Goal: Task Accomplishment & Management: Complete application form

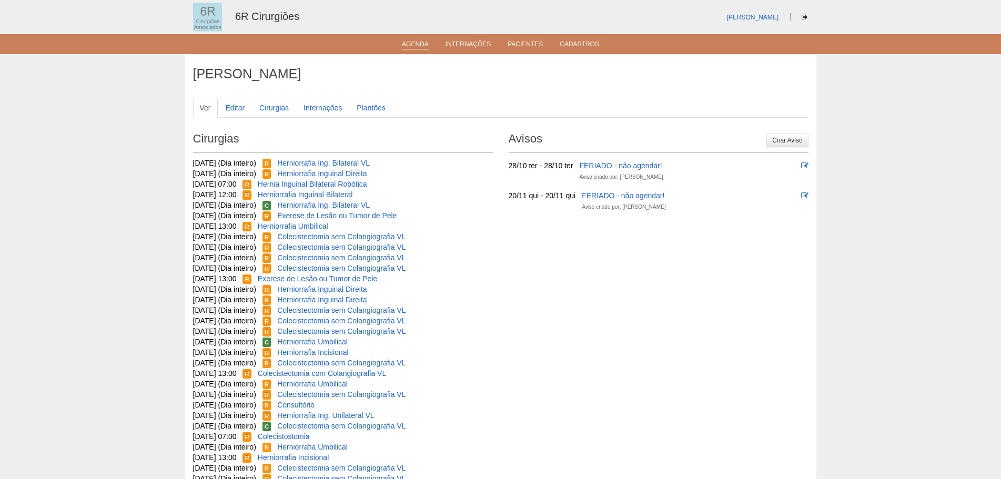
click at [418, 49] on ul "Agenda Internações Pacientes Cadastros" at bounding box center [500, 44] width 1001 height 20
click at [419, 44] on link "Agenda" at bounding box center [415, 45] width 27 height 9
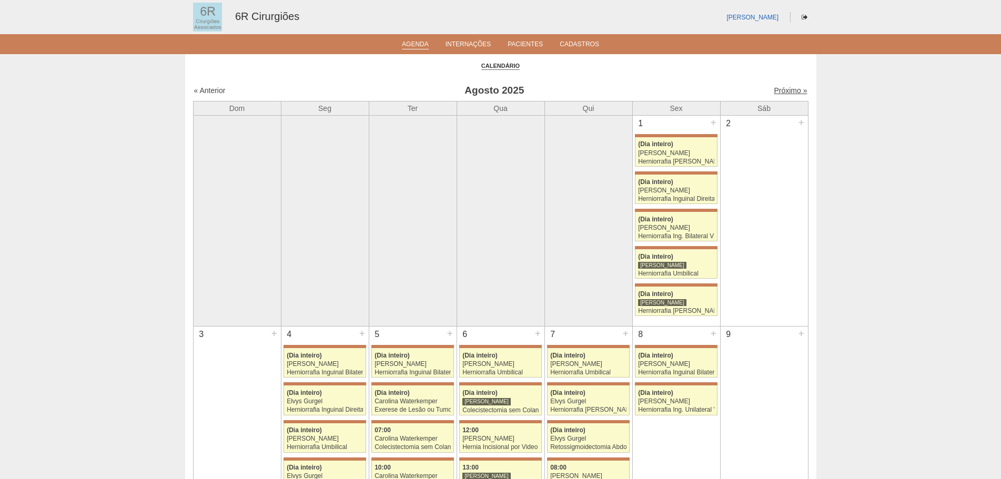
click at [774, 90] on link "Próximo »" at bounding box center [790, 90] width 33 height 8
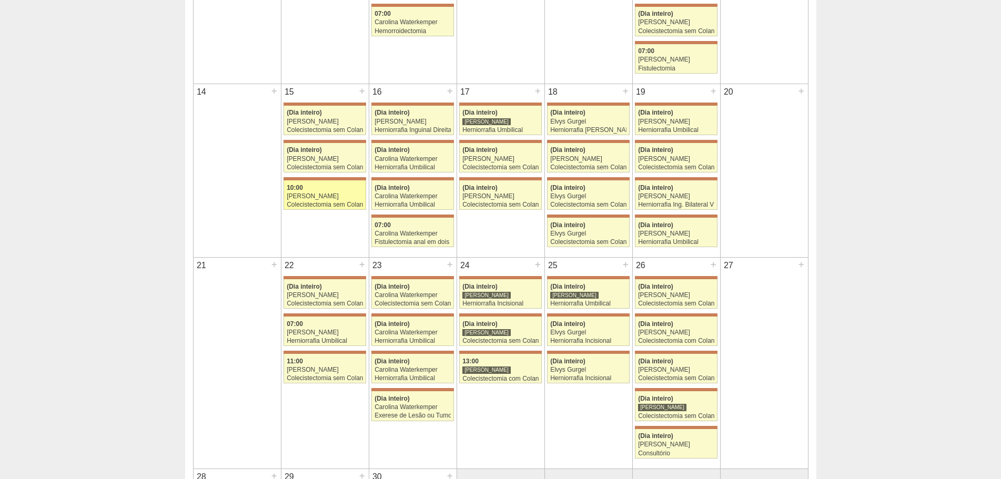
scroll to position [684, 0]
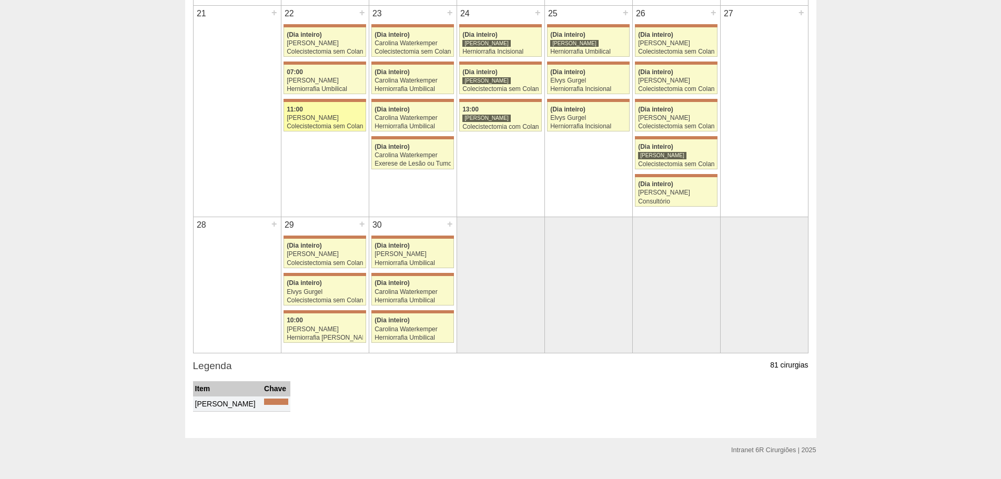
click at [322, 118] on div "[PERSON_NAME]" at bounding box center [325, 118] width 76 height 7
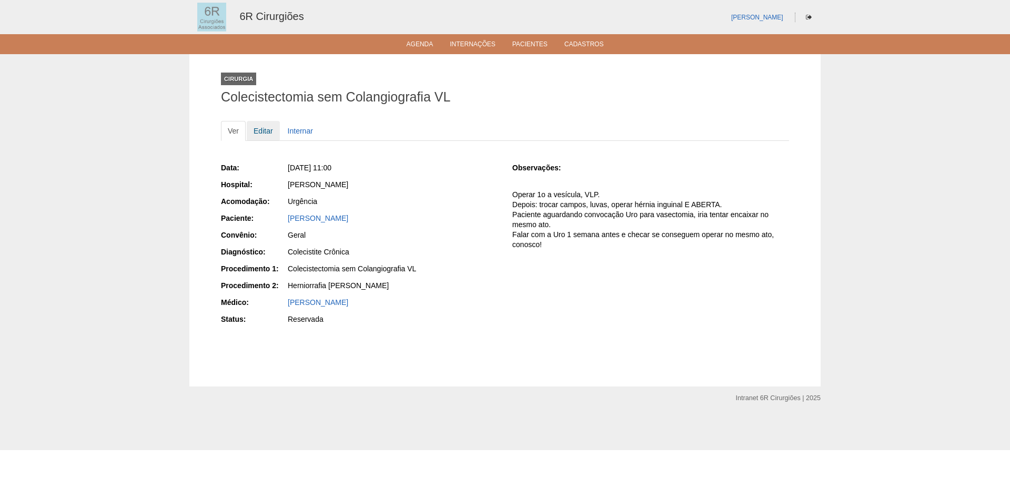
click at [253, 134] on link "Editar" at bounding box center [263, 131] width 33 height 20
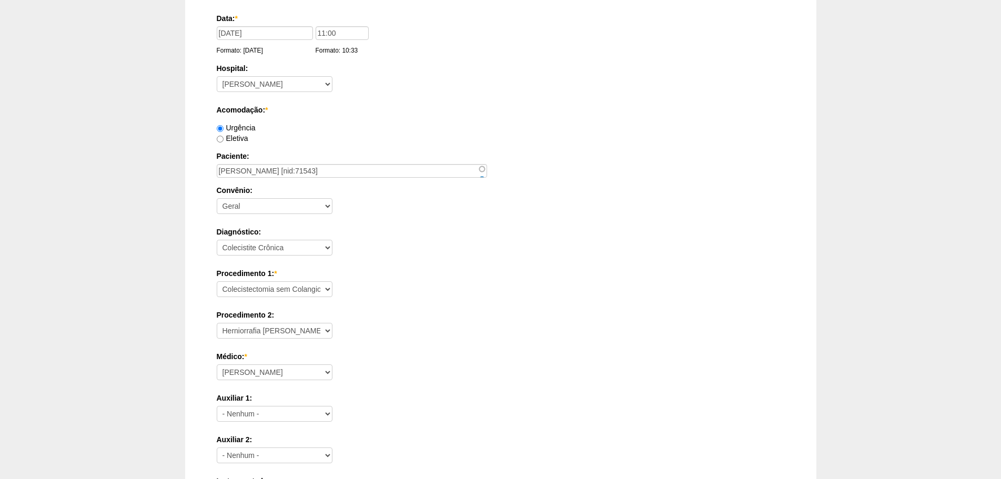
scroll to position [263, 0]
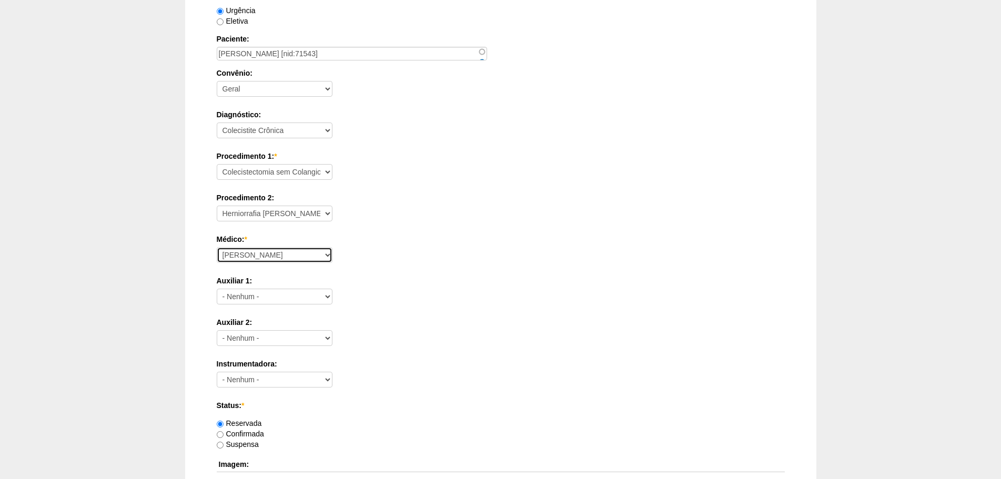
click at [286, 261] on select "Aline Zanon Bariatricas Bruno Bulisani Bruno Oliveira Carolina Waterkemper Elvy…" at bounding box center [275, 255] width 116 height 16
select select "66"
click at [217, 247] on select "Aline Zanon Bariatricas Bruno Bulisani Bruno Oliveira Carolina Waterkemper Elvy…" at bounding box center [275, 255] width 116 height 16
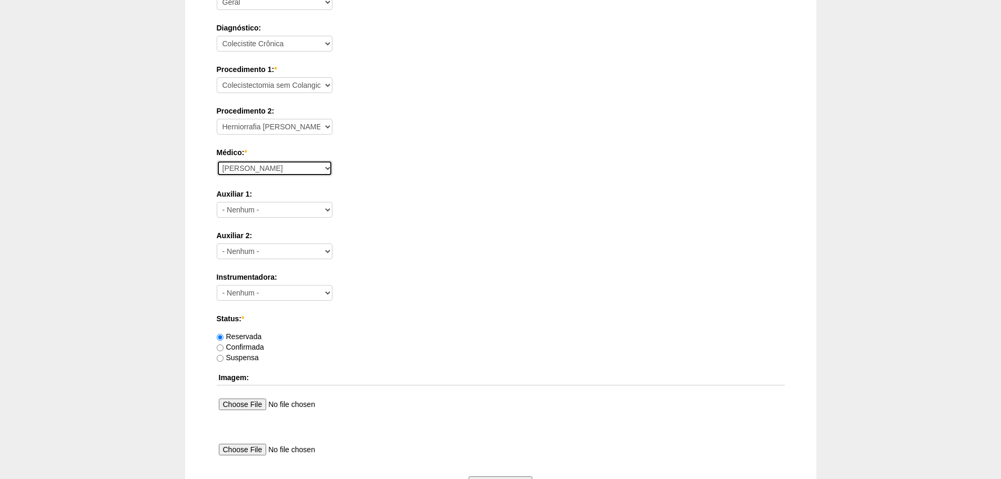
scroll to position [569, 0]
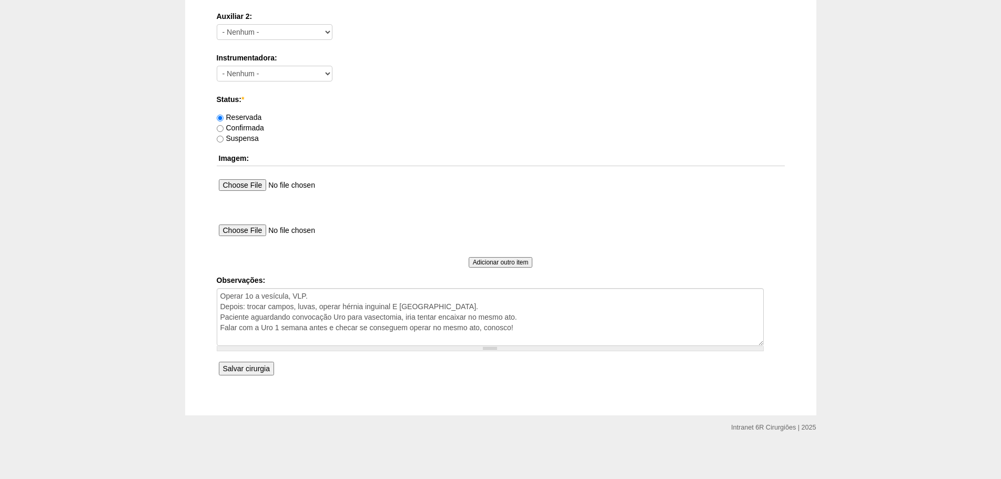
click at [232, 372] on input "Salvar cirurgia" at bounding box center [246, 369] width 55 height 14
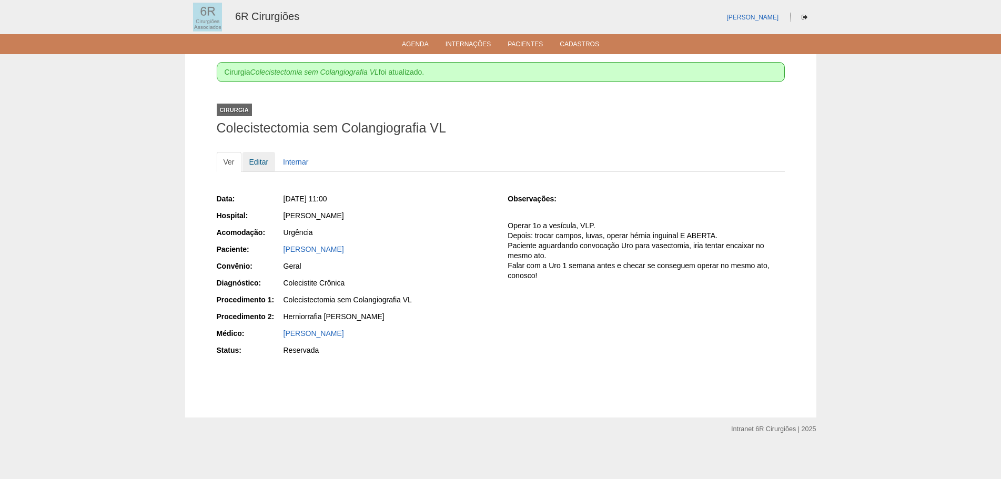
click at [260, 169] on link "Editar" at bounding box center [258, 162] width 33 height 20
drag, startPoint x: 368, startPoint y: 250, endPoint x: 282, endPoint y: 253, distance: 86.3
click at [282, 253] on div "Paciente: [PERSON_NAME]" at bounding box center [355, 250] width 277 height 13
copy div "Paciente: Renato Pereira da Rocha"
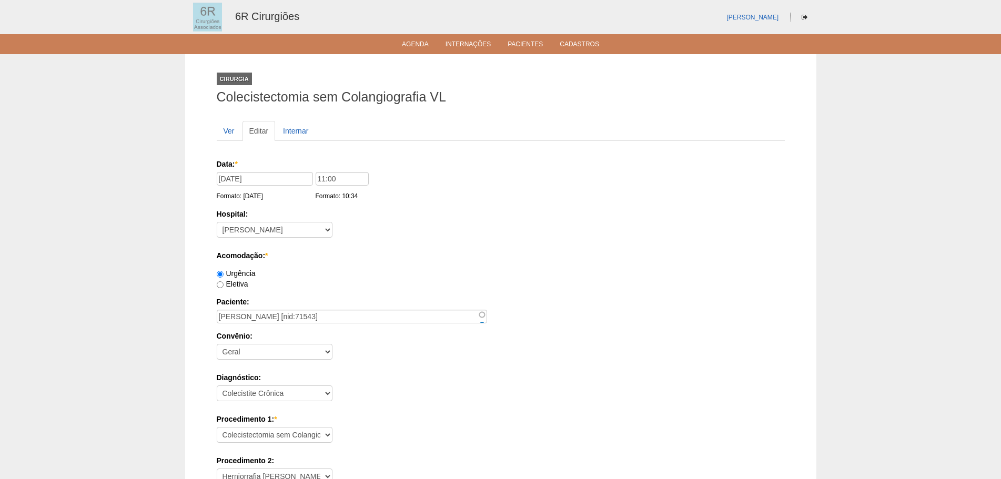
scroll to position [569, 0]
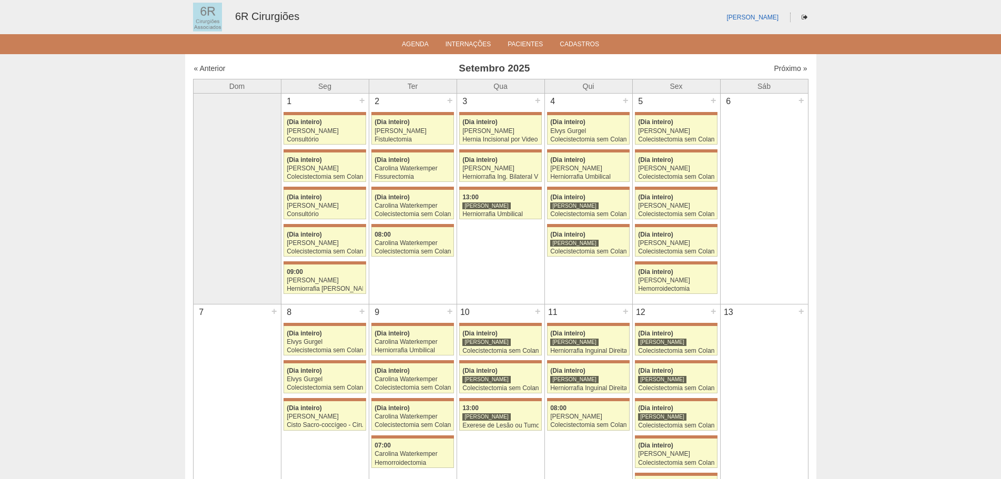
scroll to position [684, 0]
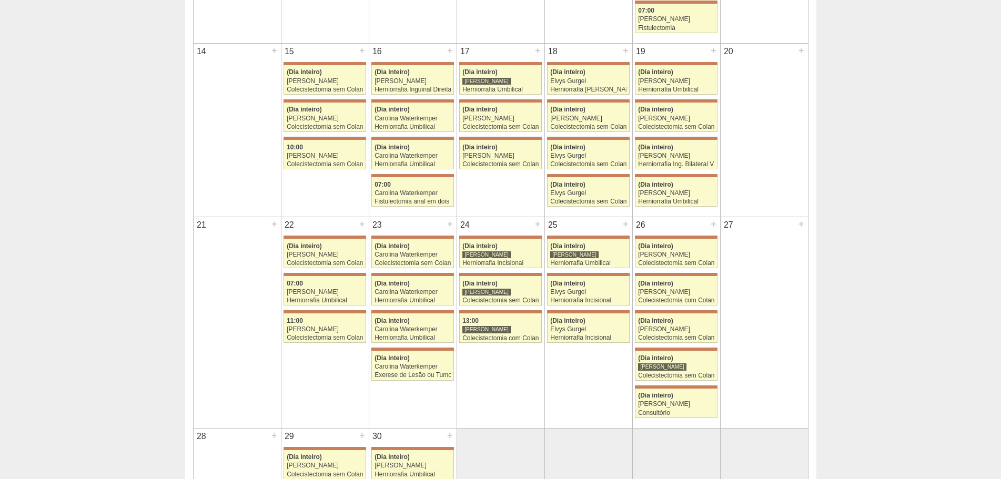
scroll to position [473, 0]
click at [366, 227] on div "+" at bounding box center [362, 223] width 9 height 14
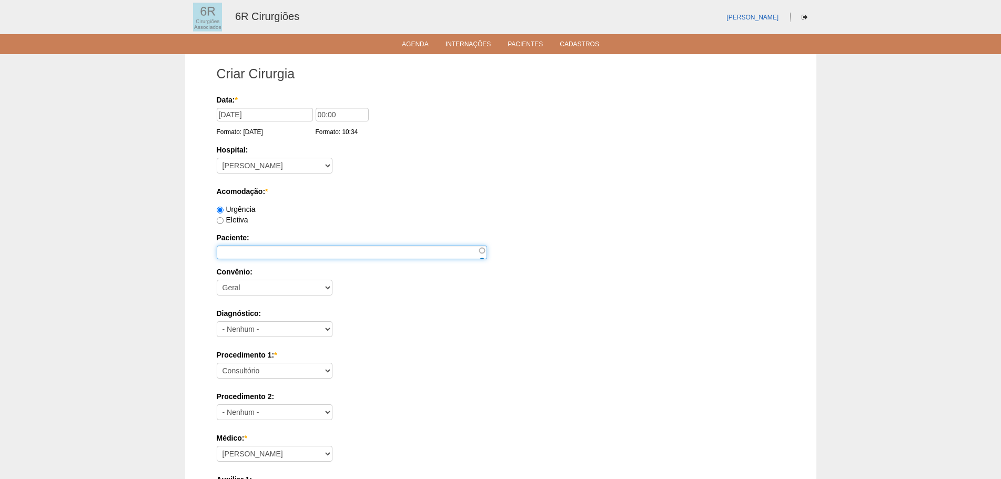
click at [252, 249] on input "Paciente:" at bounding box center [352, 253] width 270 height 14
paste input "[PERSON_NAME]"
type input "[PERSON_NAME]"
click at [245, 222] on label "Eletiva" at bounding box center [233, 220] width 32 height 8
click at [224, 222] on input "Eletiva" at bounding box center [220, 220] width 7 height 7
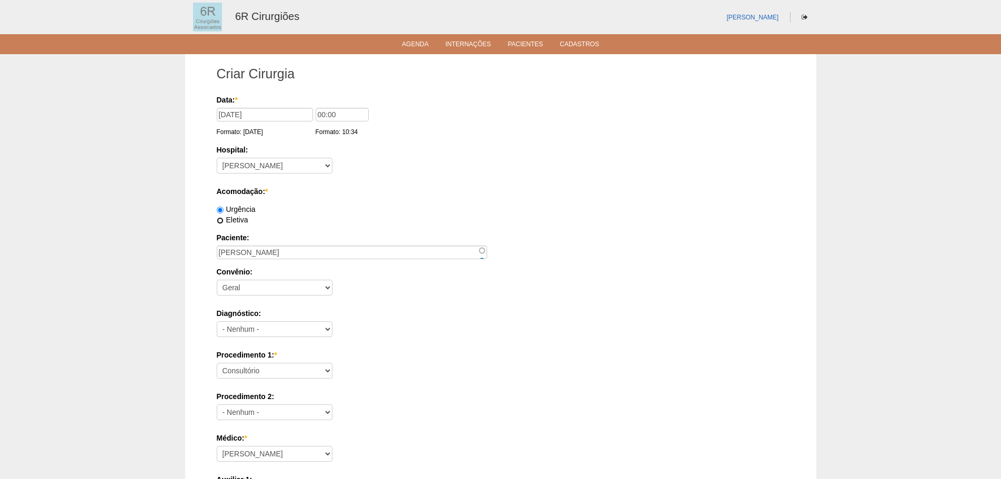
radio input "true"
click at [261, 377] on select "Consultório Abscesso Hepático - Drenagem Abscesso perianal Amputação Abdômino P…" at bounding box center [275, 371] width 116 height 16
select select "66564"
click at [217, 363] on select "Consultório Abscesso Hepático - Drenagem Abscesso perianal Amputação Abdômino P…" at bounding box center [275, 371] width 116 height 16
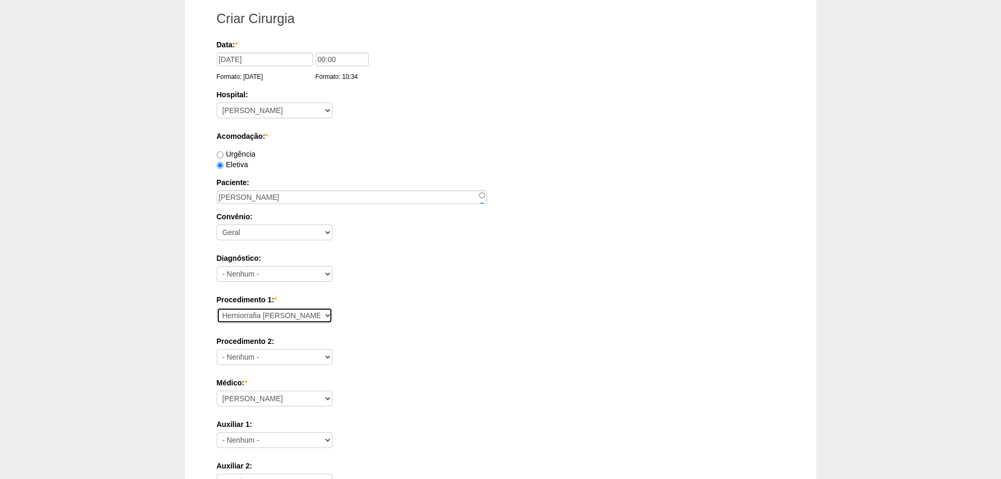
scroll to position [210, 0]
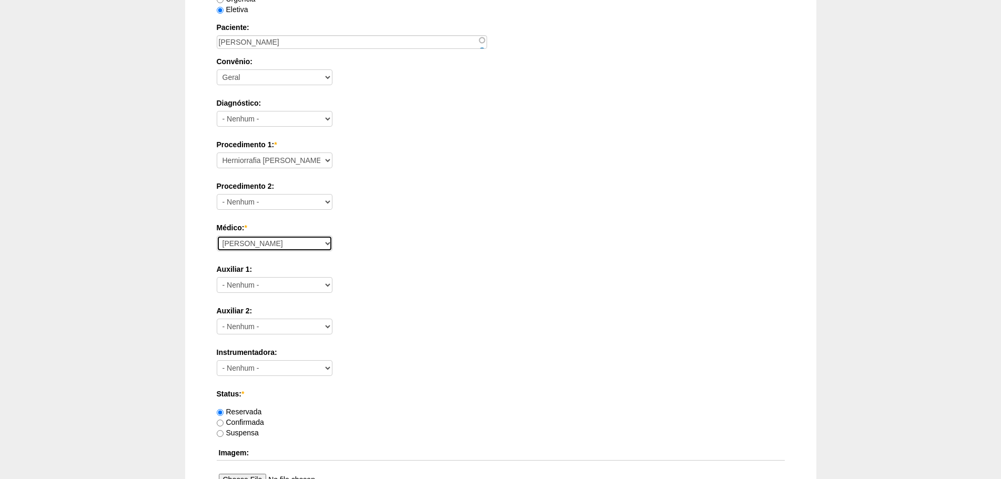
click at [315, 237] on select "Aline Zanon Bariatricas Bruno Bulisani Bruno Oliveira Carolina Waterkemper Elvy…" at bounding box center [275, 244] width 116 height 16
select select "66"
click at [217, 236] on select "Aline Zanon Bariatricas Bruno Bulisani Bruno Oliveira Carolina Waterkemper Elvy…" at bounding box center [275, 244] width 116 height 16
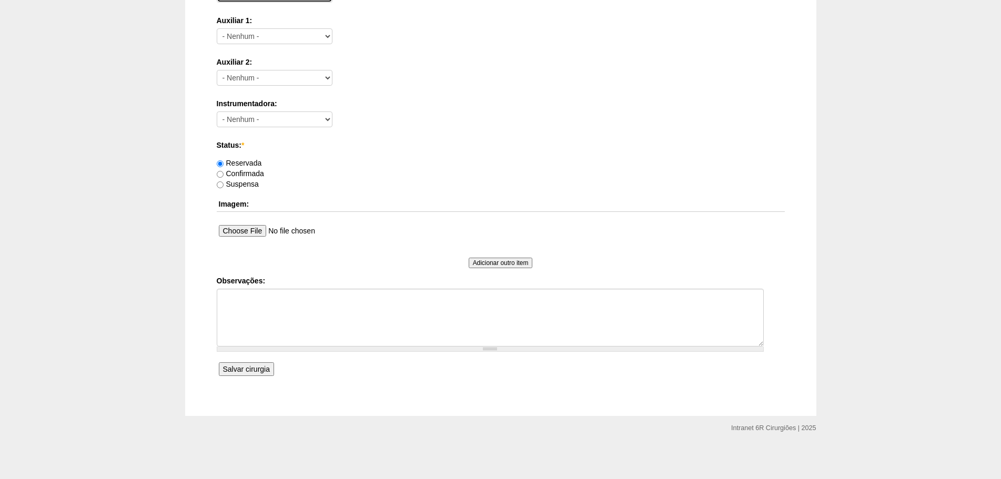
scroll to position [460, 0]
click at [266, 371] on input "Salvar cirurgia" at bounding box center [246, 369] width 55 height 14
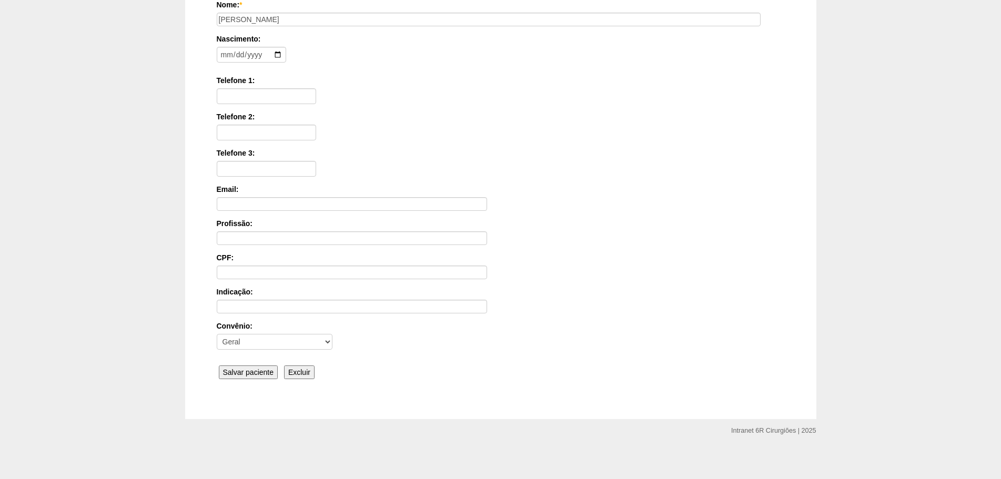
scroll to position [163, 0]
click at [257, 375] on input "Salvar paciente" at bounding box center [248, 369] width 59 height 14
click at [257, 363] on input "Salvar paciente" at bounding box center [248, 369] width 59 height 14
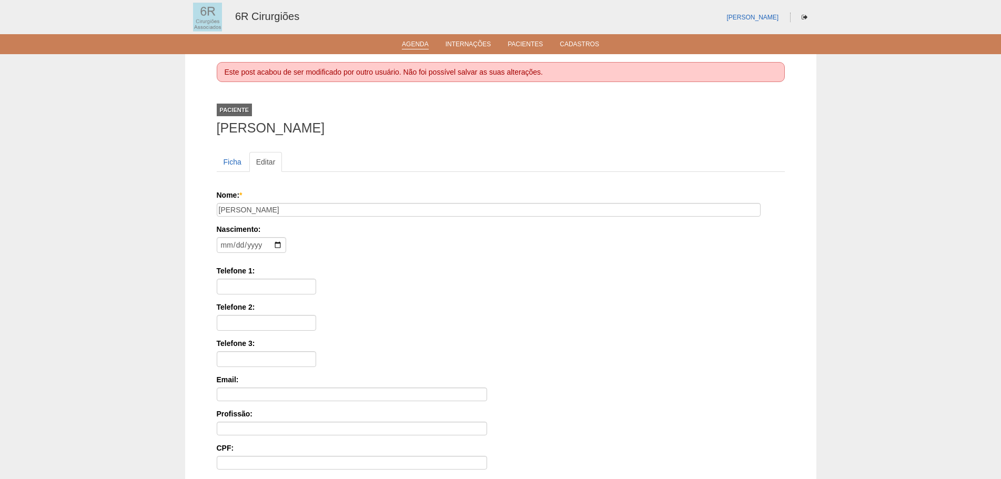
click at [413, 43] on link "Agenda" at bounding box center [415, 45] width 27 height 9
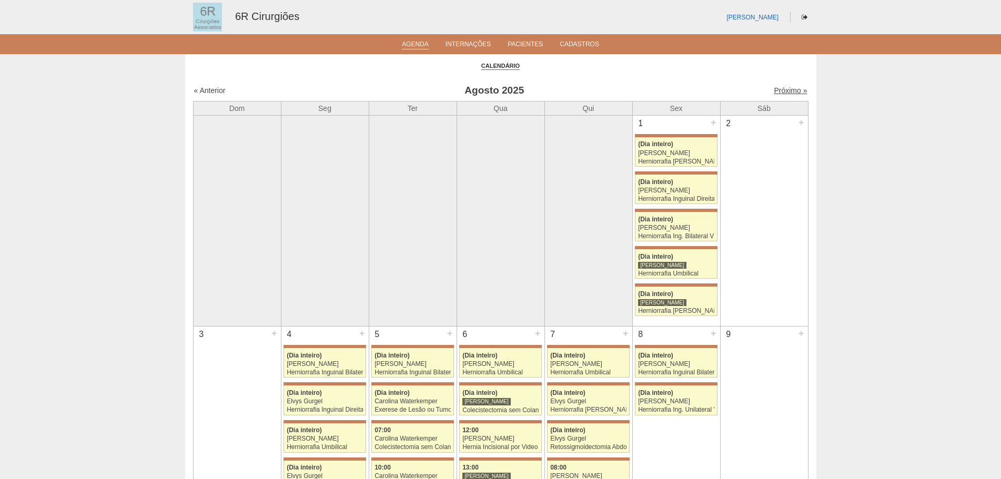
click at [790, 93] on link "Próximo »" at bounding box center [790, 90] width 33 height 8
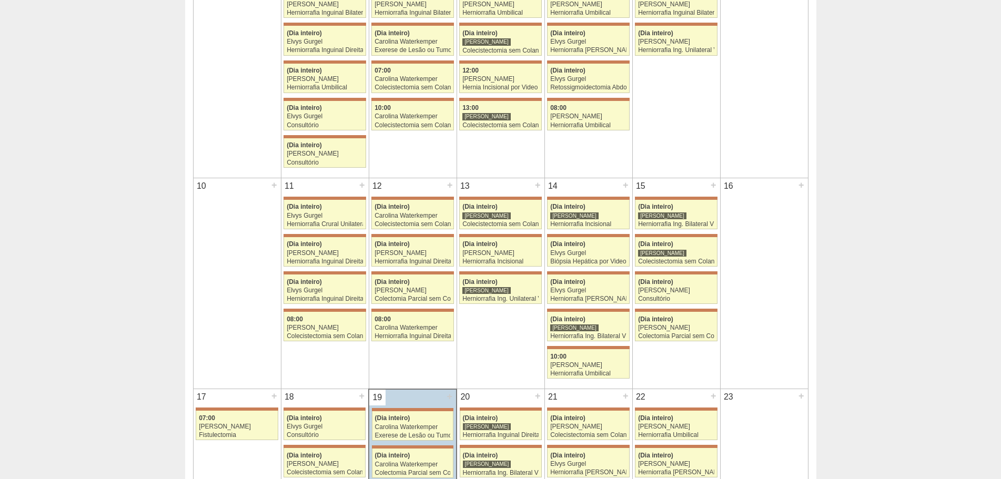
scroll to position [368, 0]
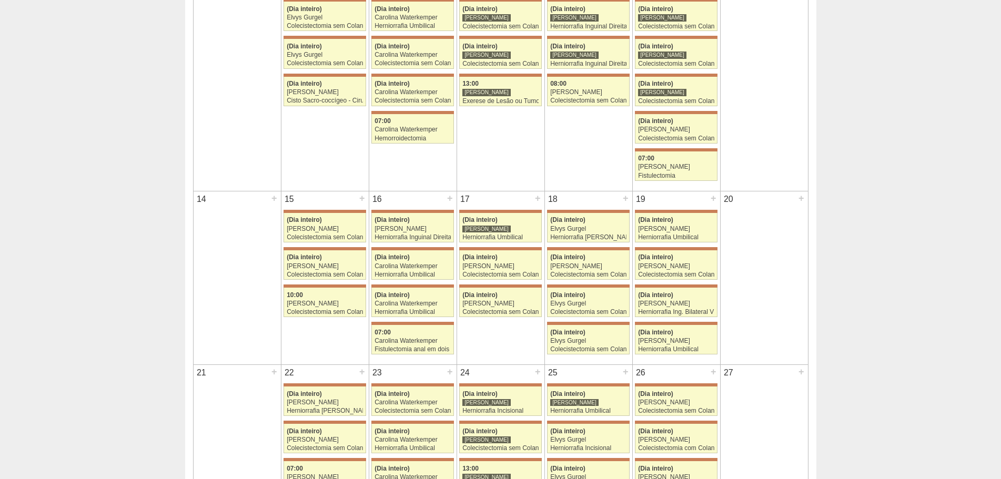
scroll to position [473, 0]
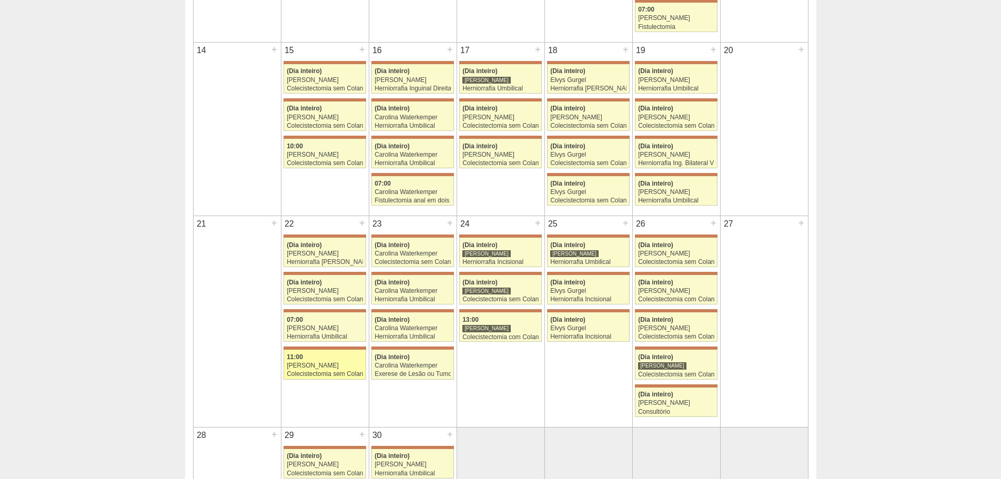
click at [318, 367] on div "[PERSON_NAME]" at bounding box center [325, 365] width 76 height 7
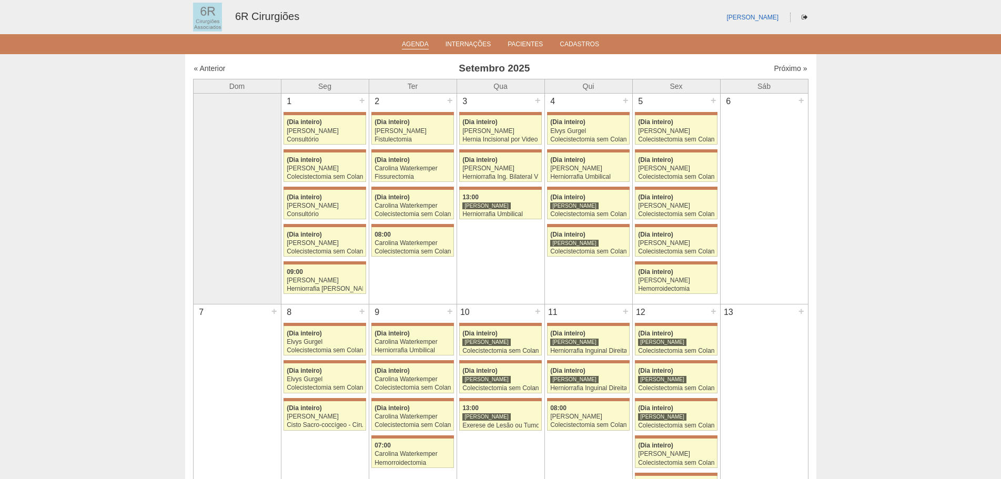
click at [419, 48] on link "Agenda" at bounding box center [415, 45] width 27 height 9
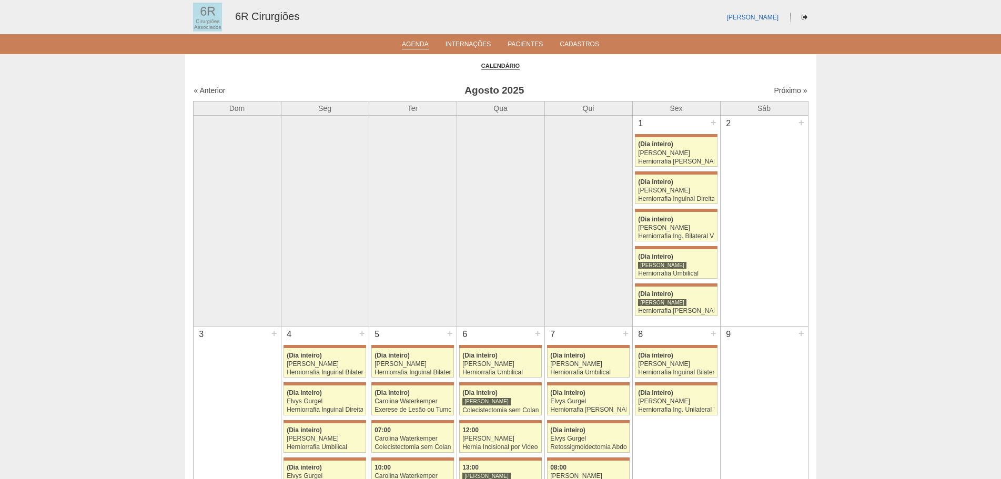
click at [221, 96] on div "« Anterior" at bounding box center [267, 90] width 147 height 11
click at [220, 89] on link "« Anterior" at bounding box center [210, 90] width 32 height 8
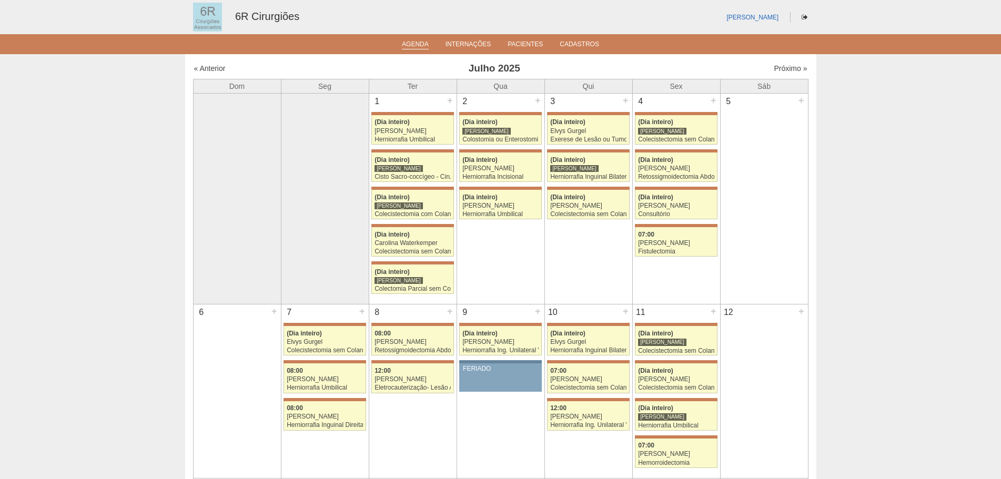
click at [422, 48] on link "Agenda" at bounding box center [415, 45] width 27 height 9
